Goal: Information Seeking & Learning: Learn about a topic

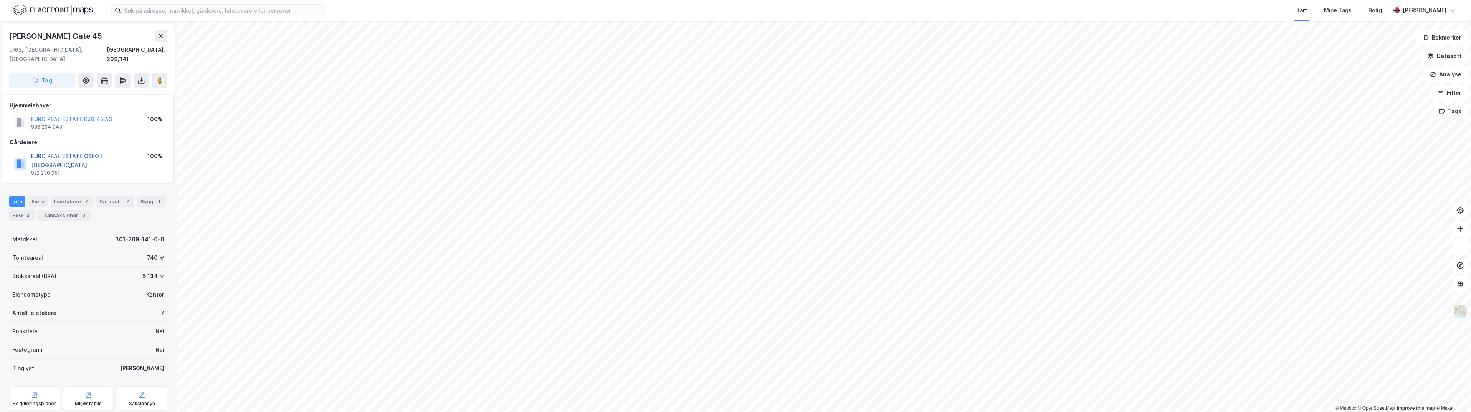
click at [0, 0] on button "EURO REAL ESTATE OSLO I [GEOGRAPHIC_DATA]" at bounding box center [0, 0] width 0 height 0
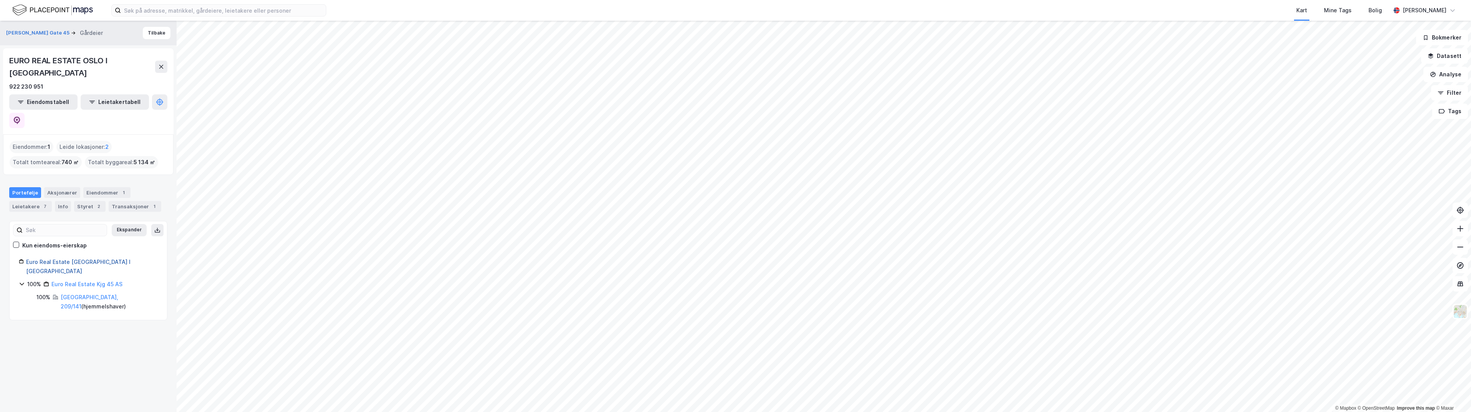
click at [69, 259] on link "Euro Real Estate [GEOGRAPHIC_DATA] I [GEOGRAPHIC_DATA]" at bounding box center [78, 267] width 104 height 16
click at [84, 201] on div "Styret 2" at bounding box center [89, 206] width 31 height 11
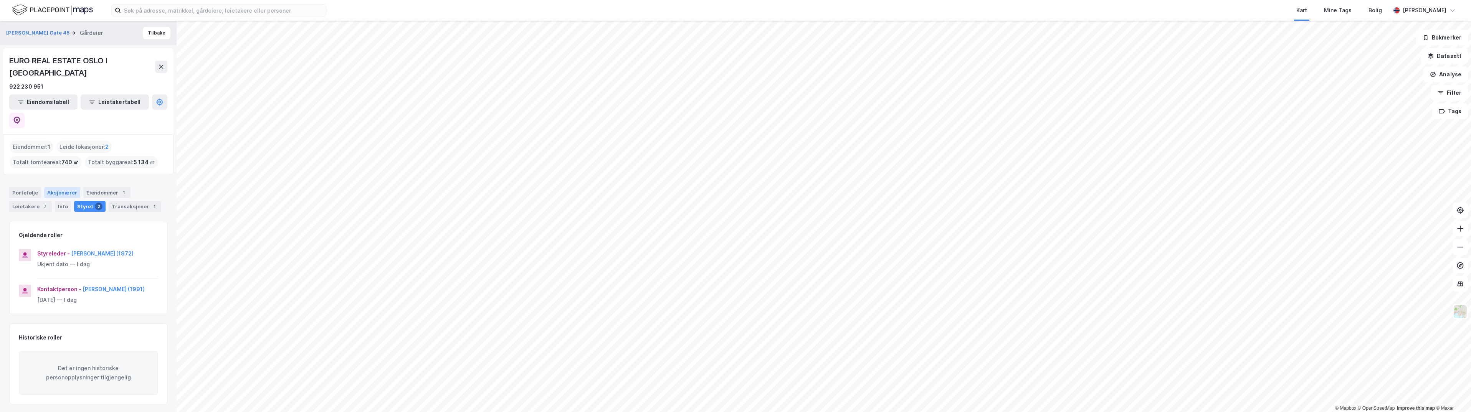
click at [66, 187] on div "Aksjonærer" at bounding box center [62, 192] width 36 height 11
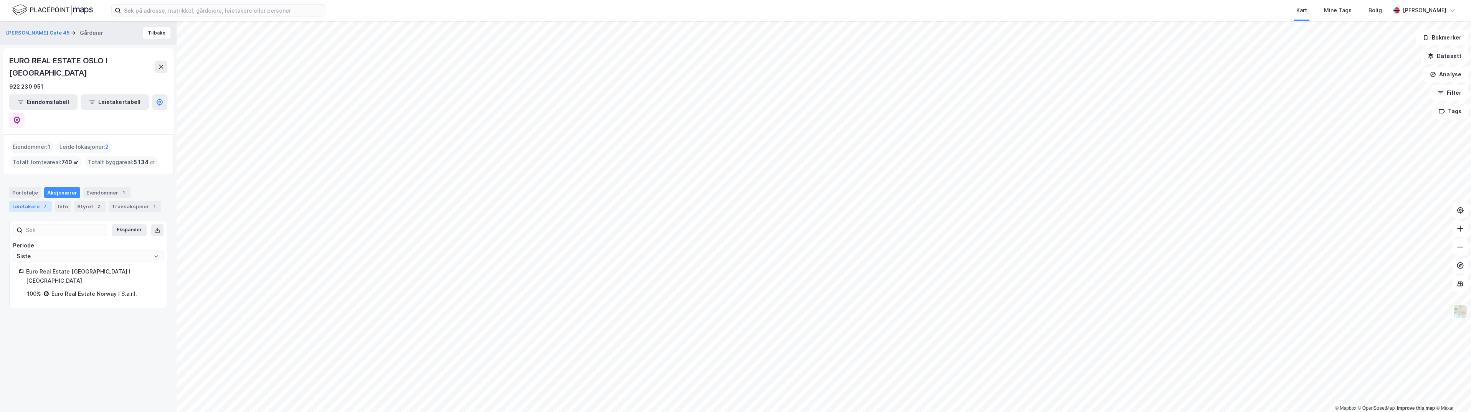
click at [29, 201] on div "Leietakere 7" at bounding box center [30, 206] width 43 height 11
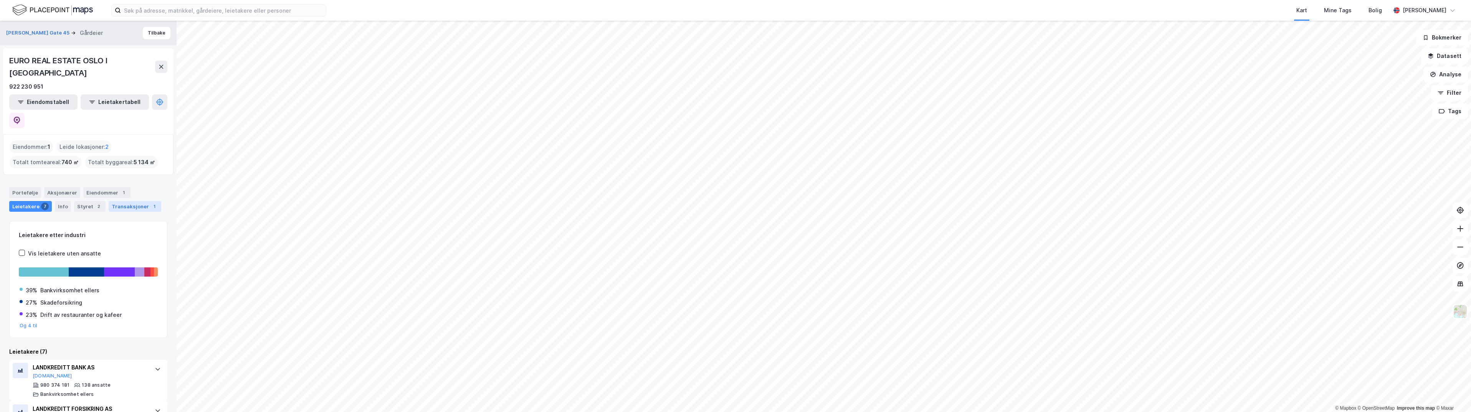
click at [123, 201] on div "Transaksjoner 1" at bounding box center [135, 206] width 53 height 11
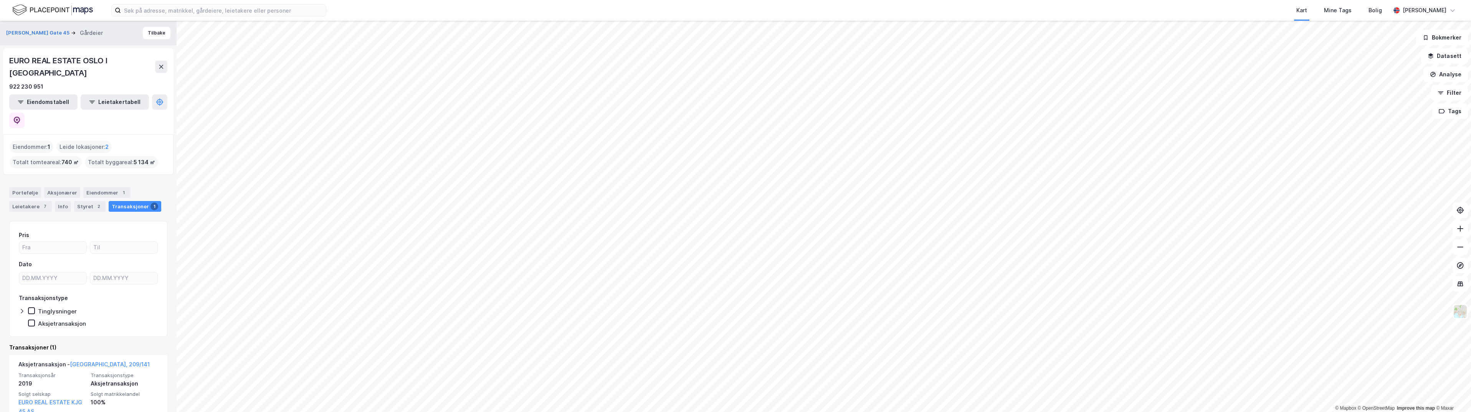
scroll to position [15, 0]
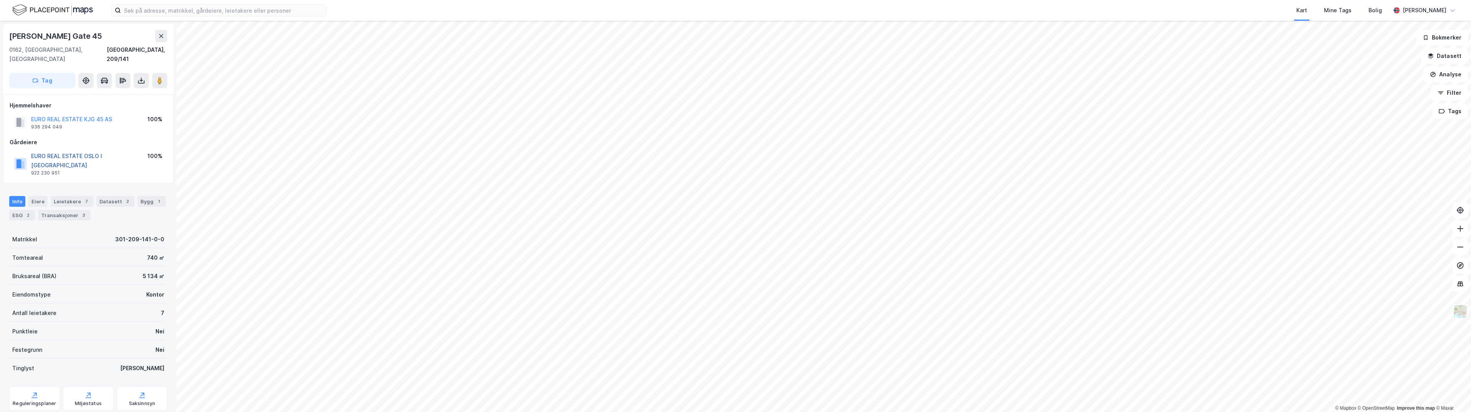
click at [0, 0] on button "EURO REAL ESTATE OSLO I [GEOGRAPHIC_DATA]" at bounding box center [0, 0] width 0 height 0
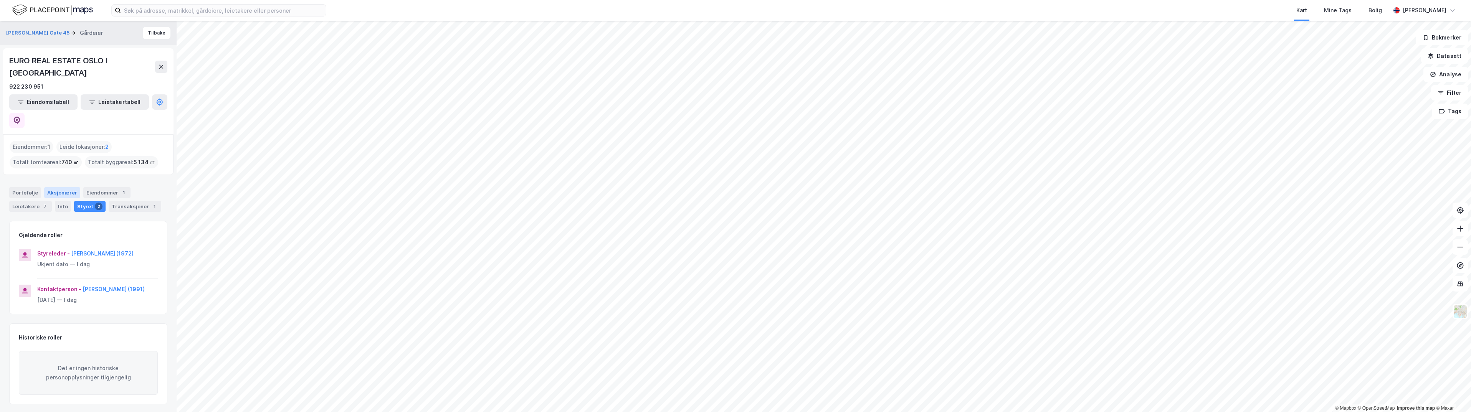
click at [66, 187] on div "Aksjonærer" at bounding box center [62, 192] width 36 height 11
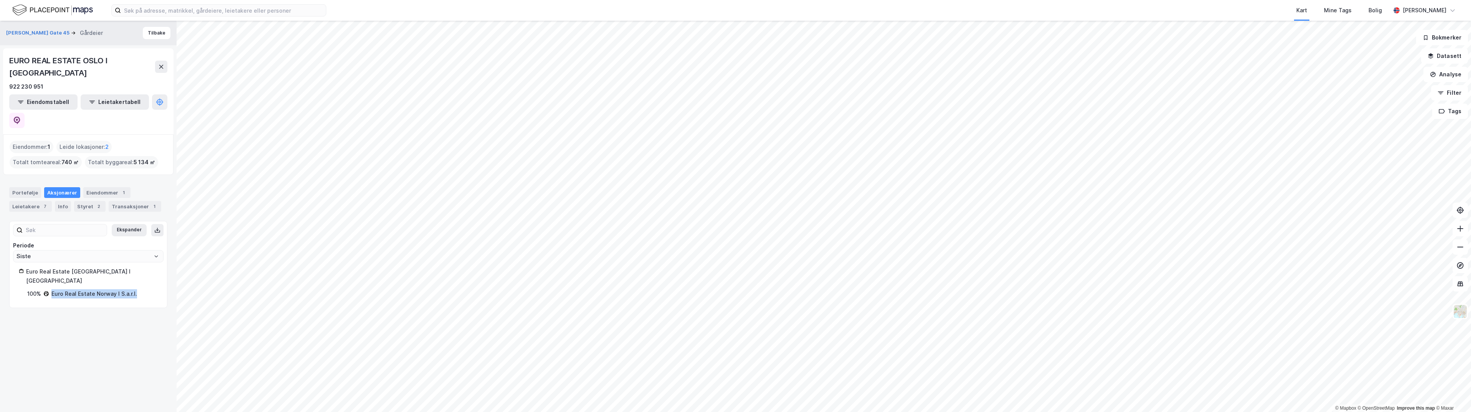
drag, startPoint x: 137, startPoint y: 253, endPoint x: 53, endPoint y: 251, distance: 84.9
click at [53, 289] on div "100% Euro Real Estate [GEOGRAPHIC_DATA] I S.a.r.l." at bounding box center [92, 293] width 131 height 9
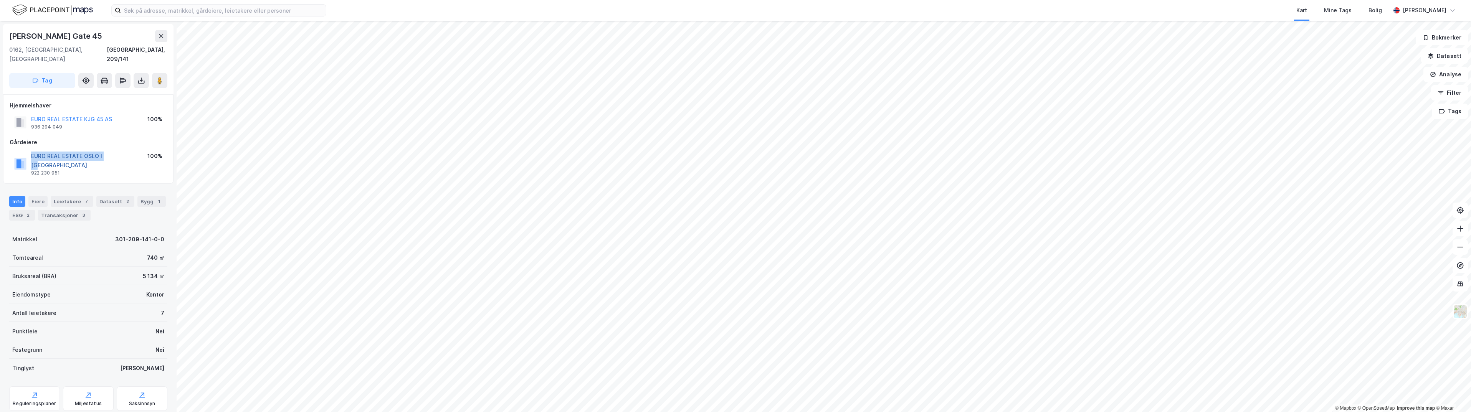
drag, startPoint x: 116, startPoint y: 150, endPoint x: 31, endPoint y: 145, distance: 84.6
click at [31, 150] on div "EURO REAL ESTATE [GEOGRAPHIC_DATA] I AS 922 230 951 100%" at bounding box center [88, 164] width 157 height 28
drag, startPoint x: 31, startPoint y: 145, endPoint x: 49, endPoint y: 146, distance: 18.1
copy button "EURO REAL ESTATE OSLO I [GEOGRAPHIC_DATA]"
